Goal: Task Accomplishment & Management: Manage account settings

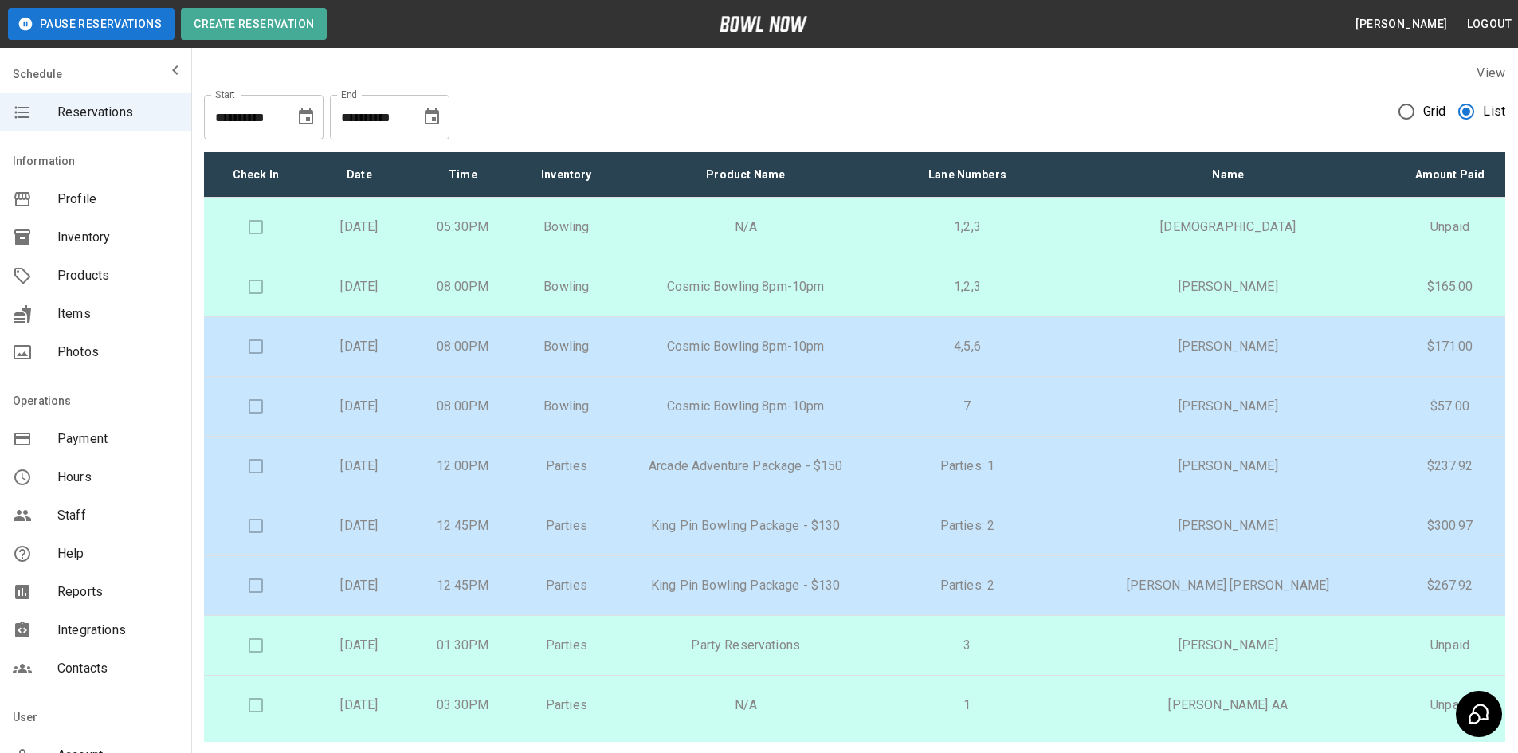
scroll to position [319, 0]
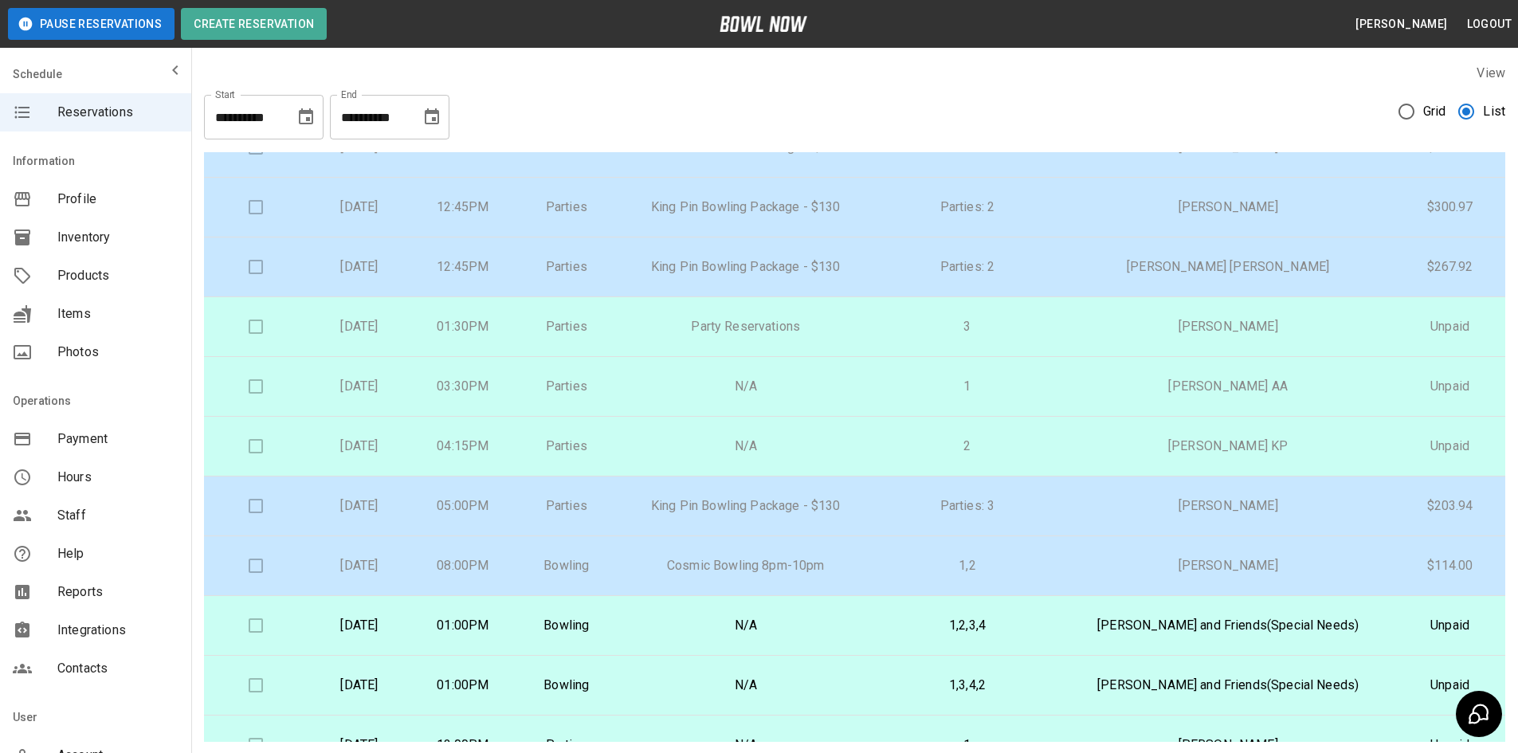
click at [112, 26] on button "Pause Reservations" at bounding box center [91, 24] width 167 height 32
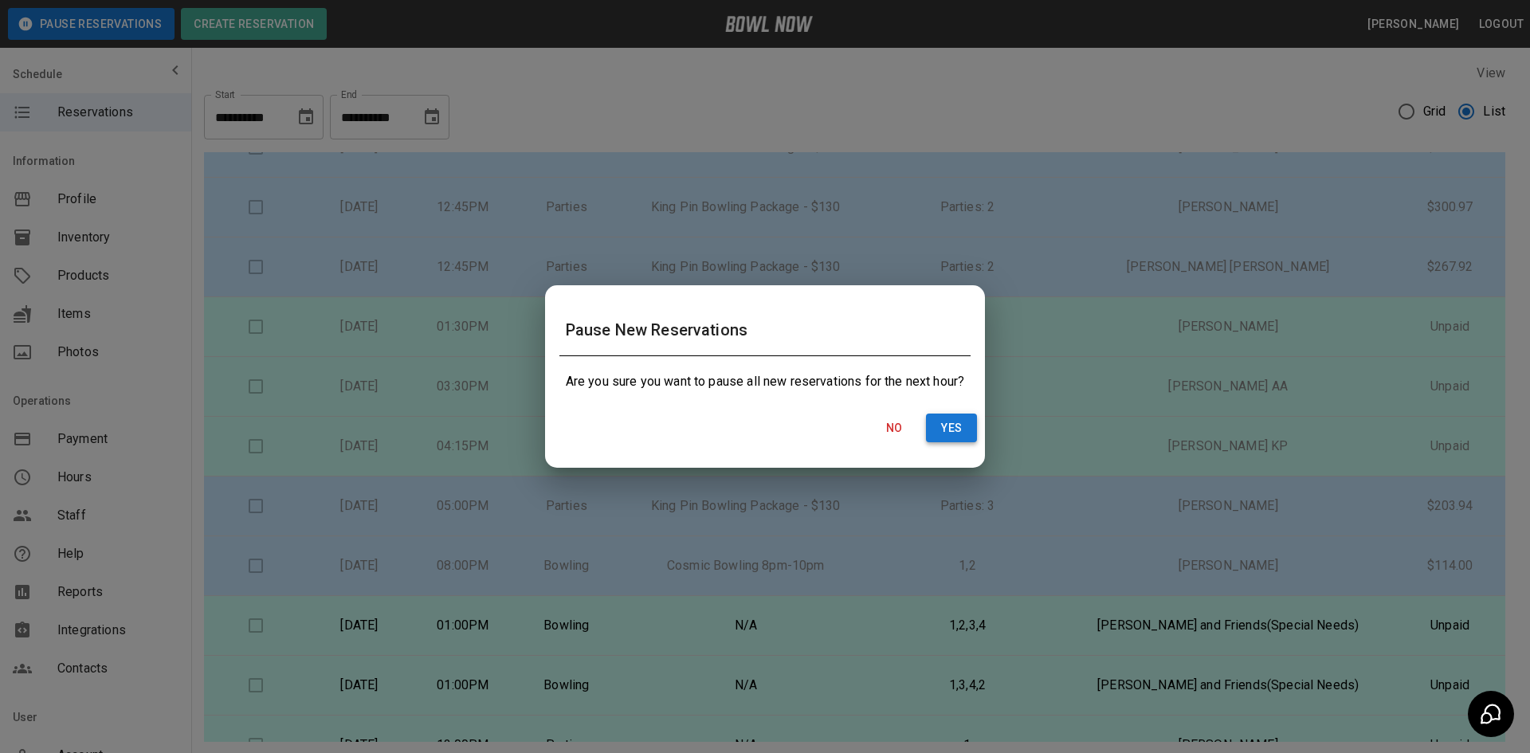
click at [954, 429] on button "Yes" at bounding box center [951, 428] width 51 height 29
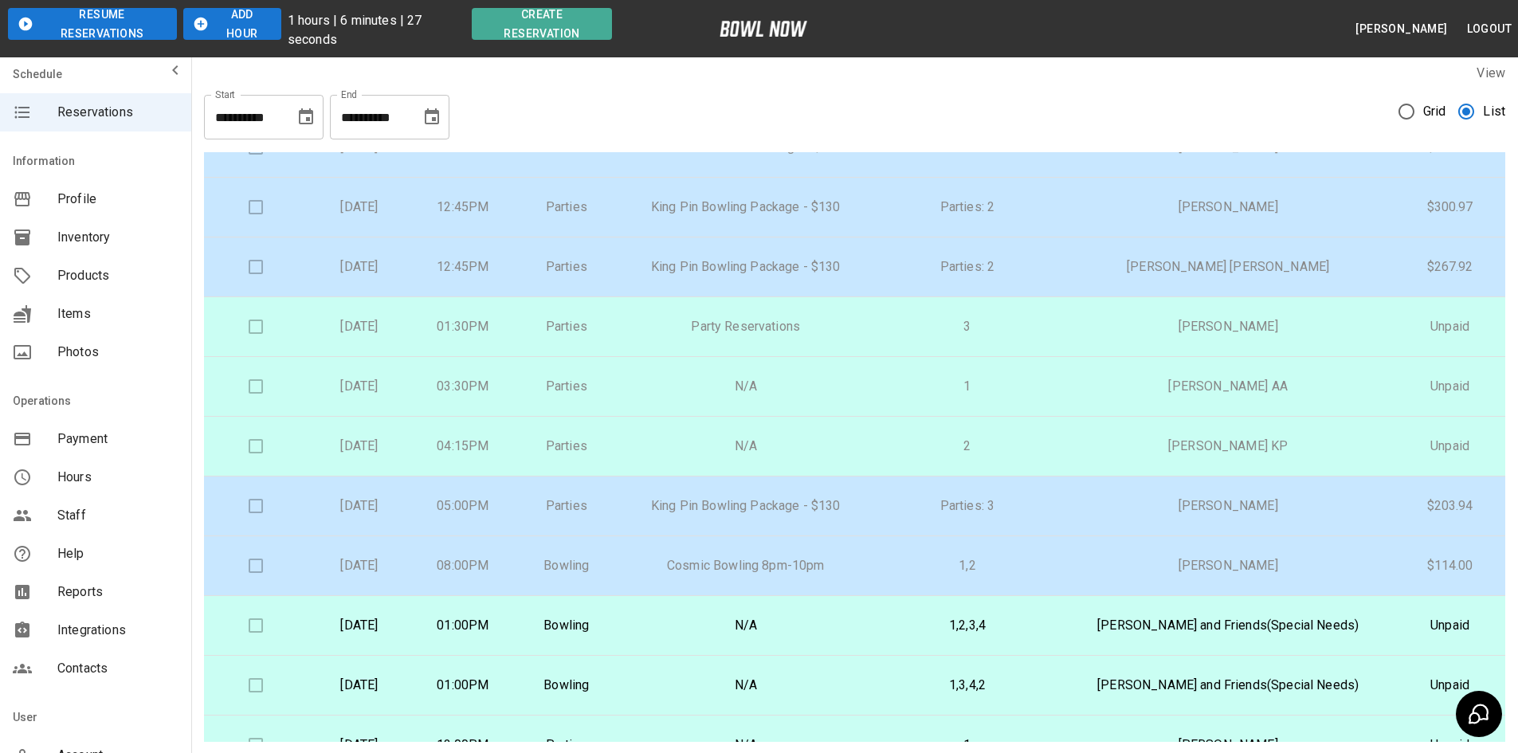
click at [209, 25] on button "Add Hour" at bounding box center [232, 24] width 98 height 32
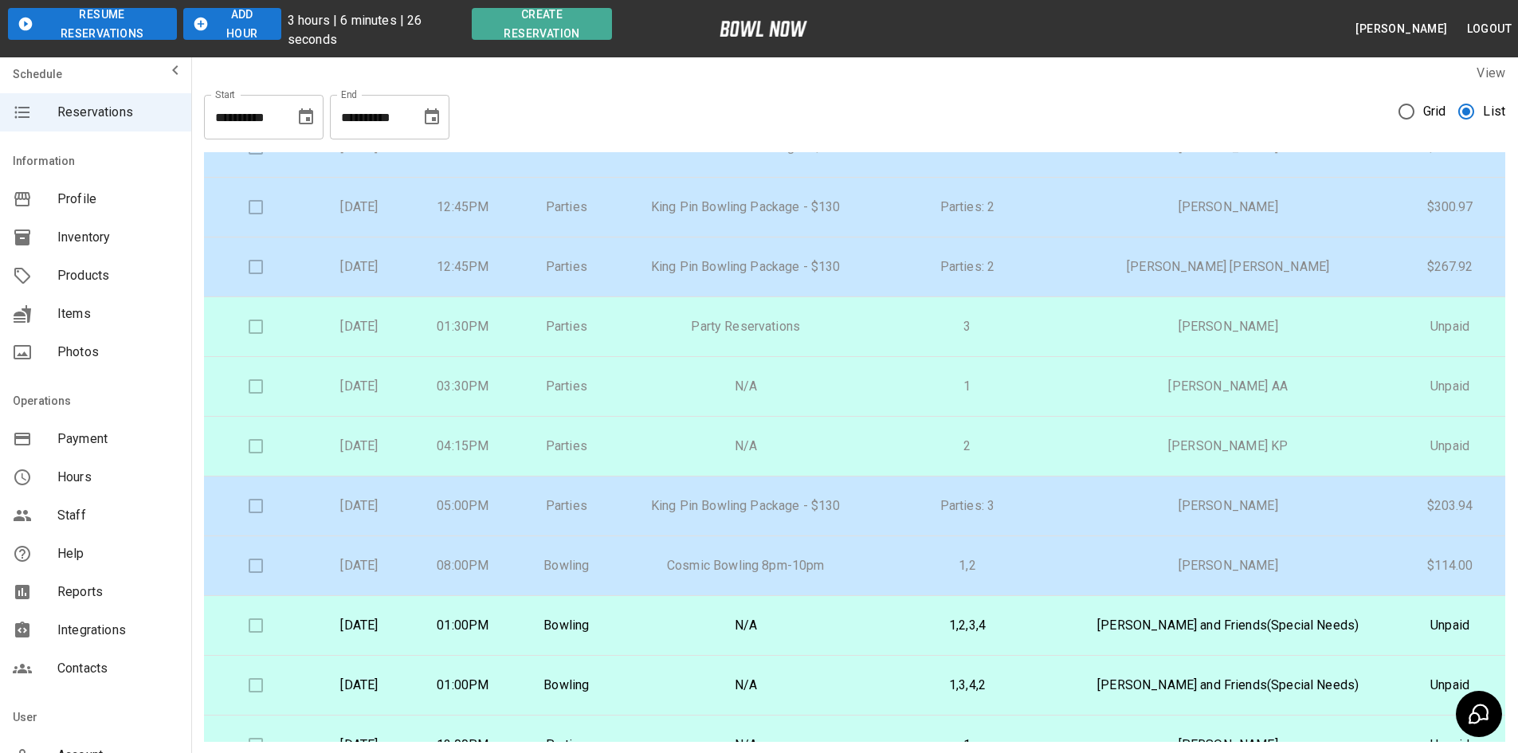
click at [209, 25] on button "Add Hour" at bounding box center [232, 24] width 98 height 32
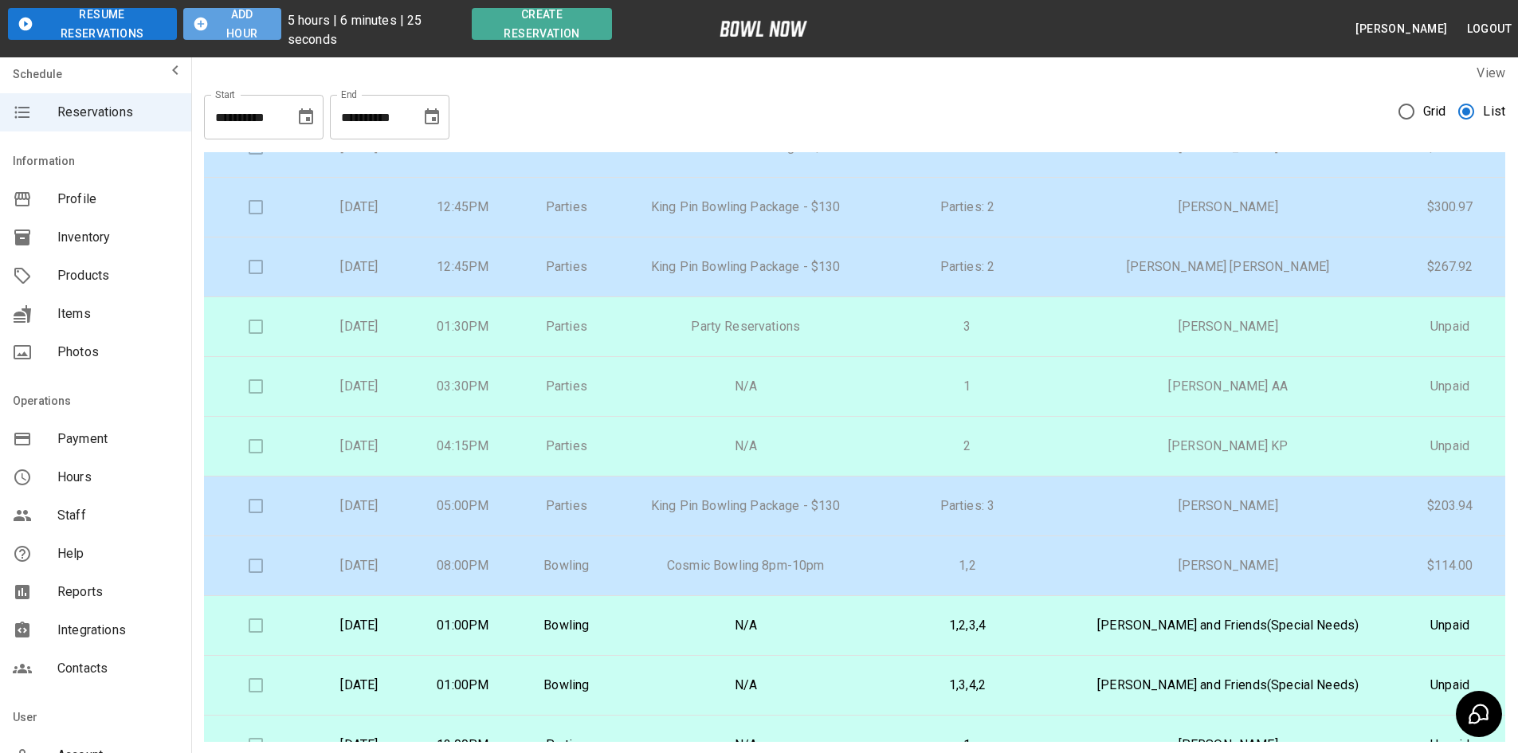
click at [209, 25] on button "Add Hour" at bounding box center [232, 24] width 98 height 32
click at [207, 25] on icon "button" at bounding box center [201, 24] width 16 height 16
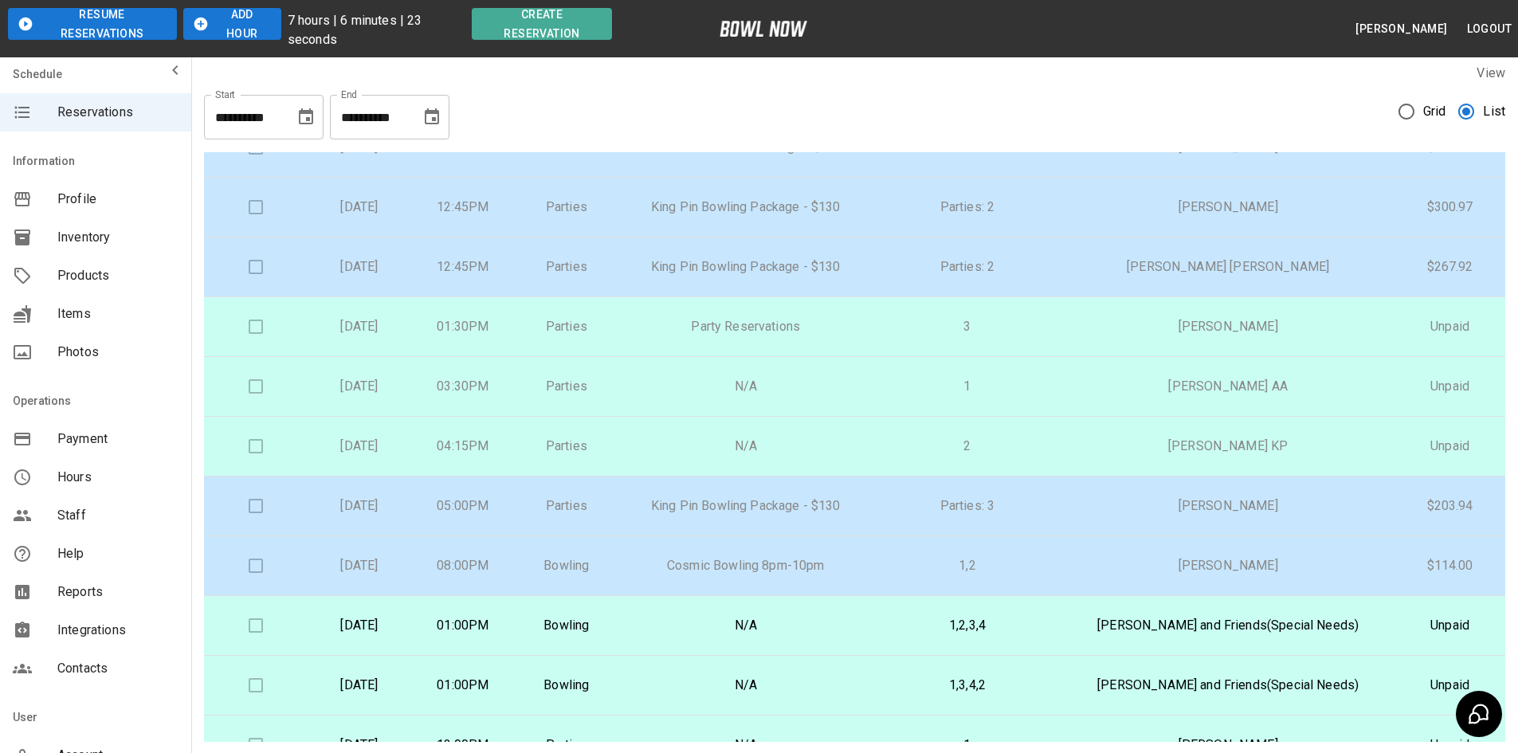
click at [207, 25] on icon "button" at bounding box center [201, 24] width 16 height 16
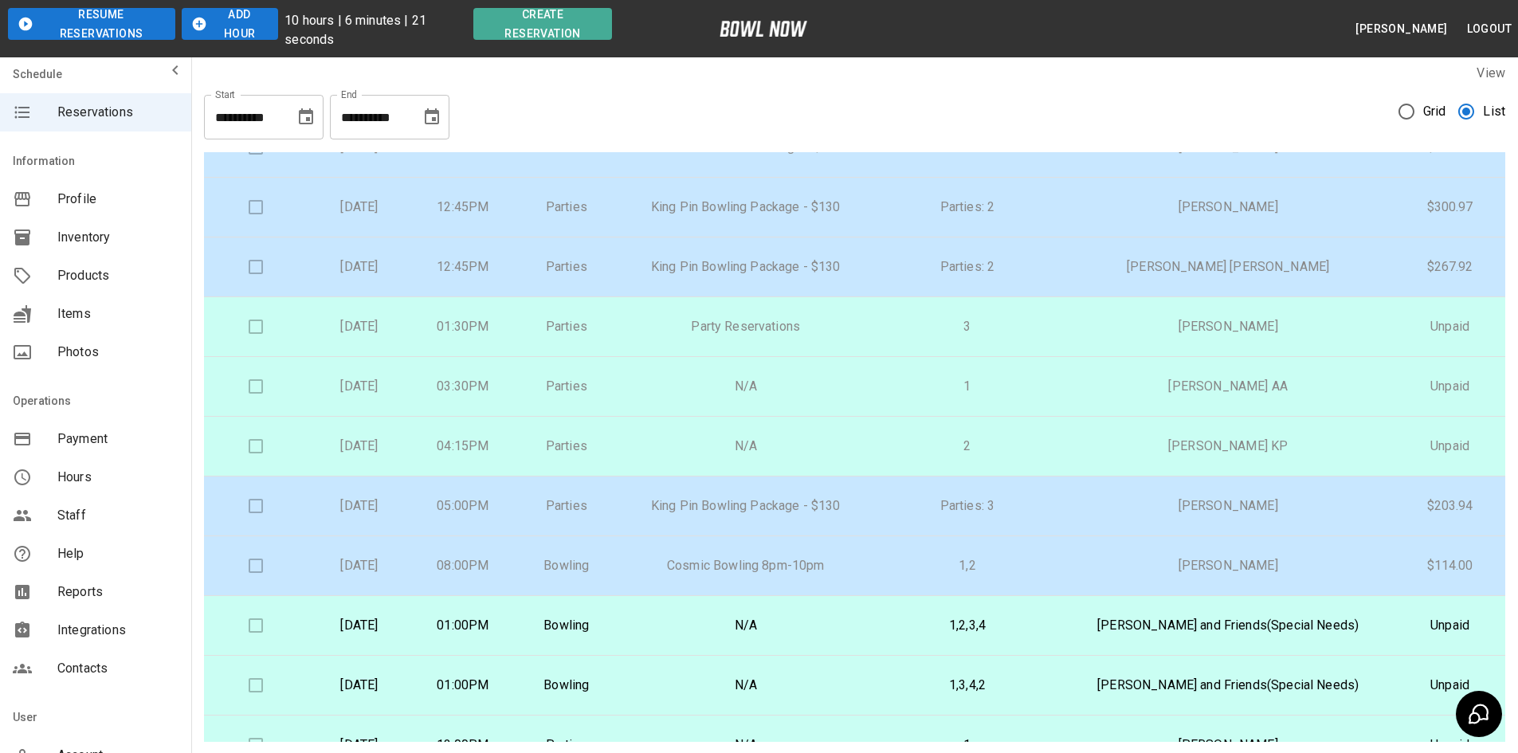
click at [206, 24] on icon "button" at bounding box center [199, 24] width 16 height 16
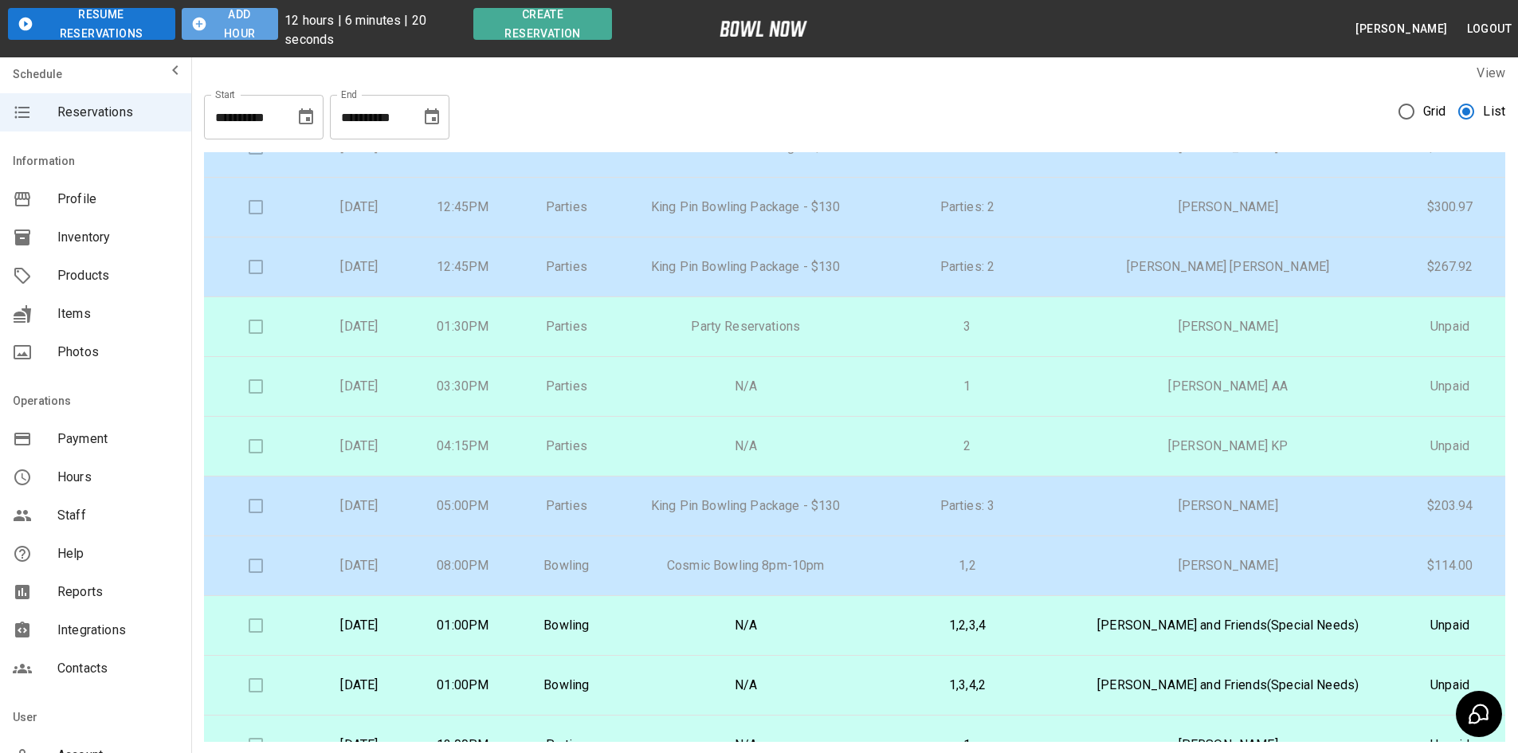
click at [206, 24] on icon "button" at bounding box center [199, 24] width 16 height 16
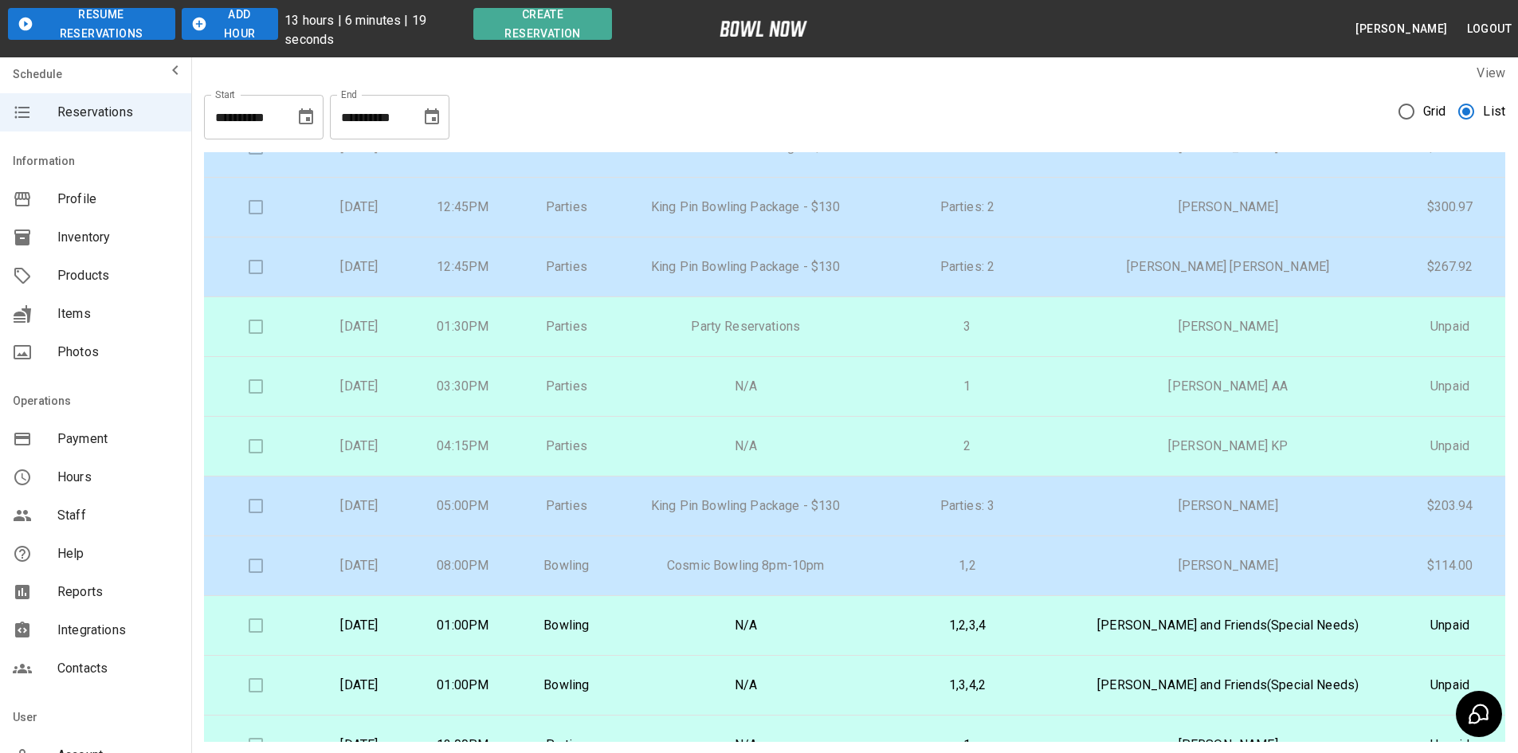
click at [206, 24] on icon "button" at bounding box center [199, 24] width 16 height 16
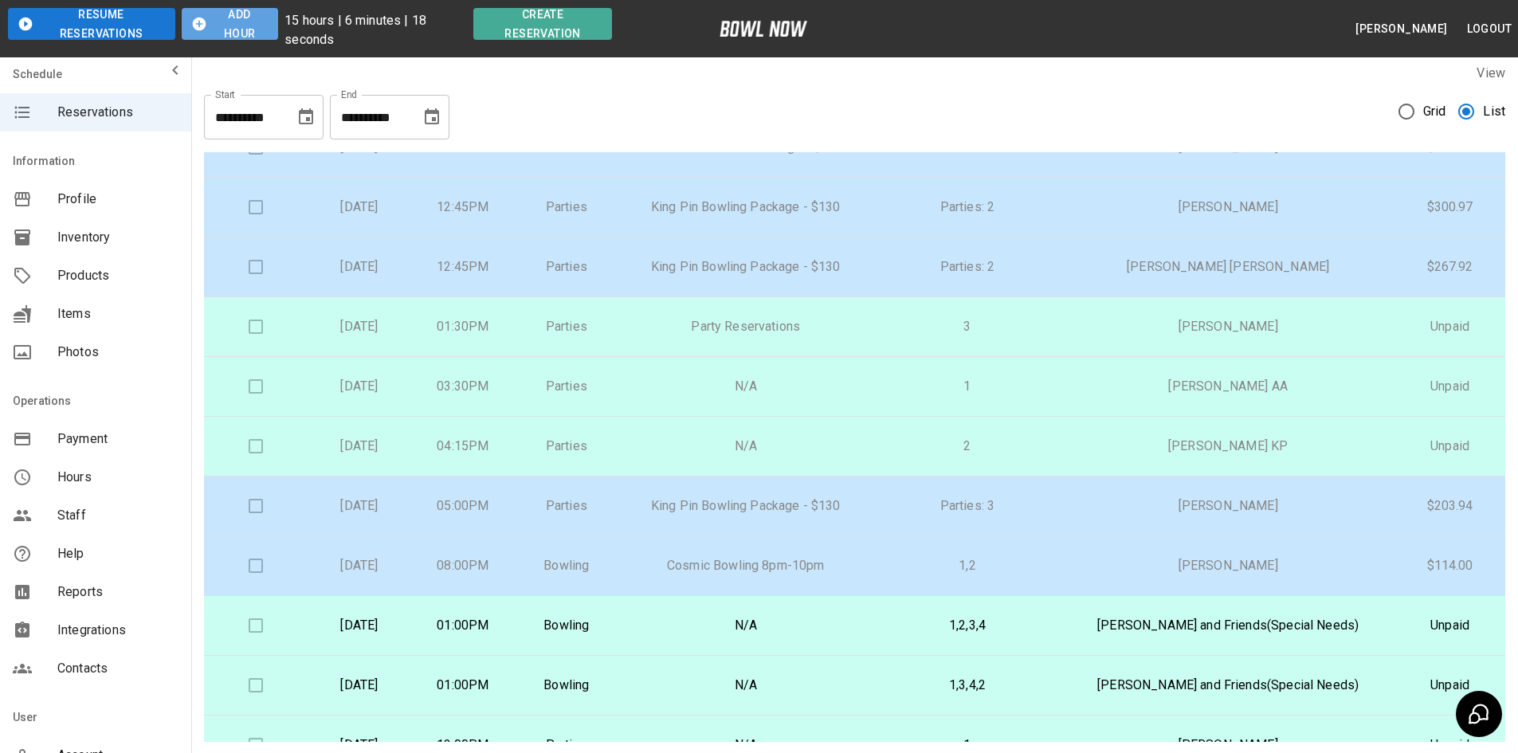
click at [206, 24] on icon "button" at bounding box center [199, 24] width 16 height 16
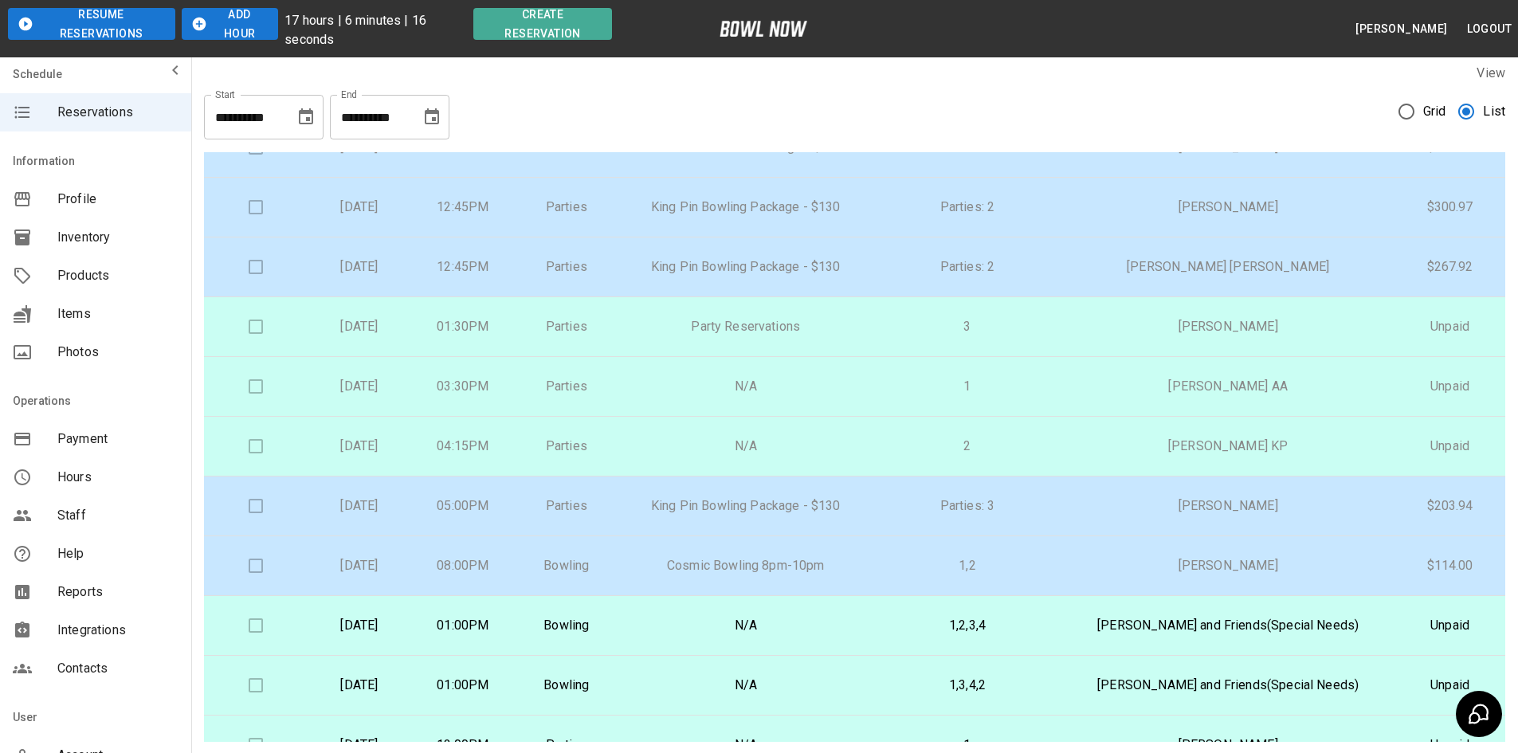
click at [206, 24] on icon "button" at bounding box center [199, 24] width 16 height 16
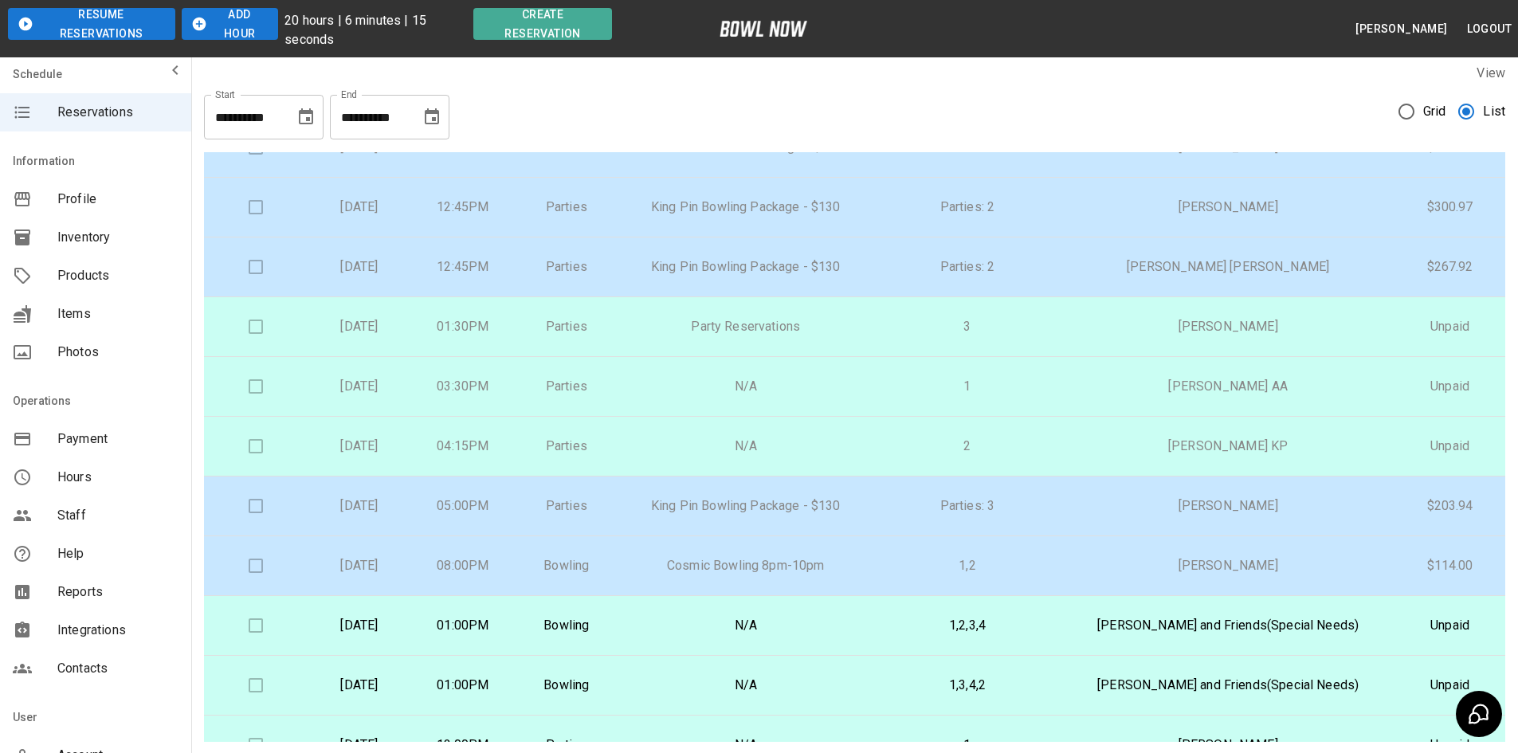
click at [206, 24] on icon "button" at bounding box center [199, 24] width 16 height 16
click at [199, 25] on icon "button" at bounding box center [200, 25] width 14 height 14
